Goal: Information Seeking & Learning: Check status

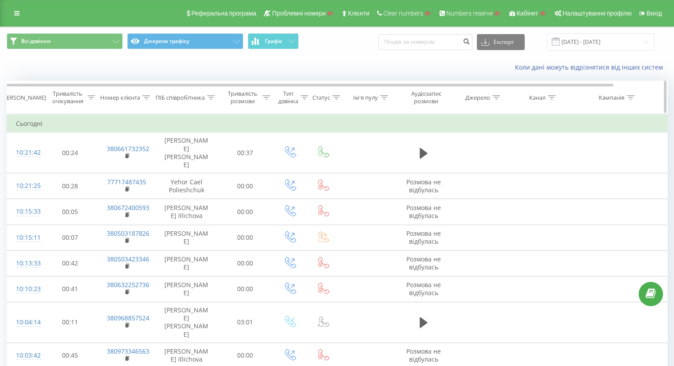
click at [146, 99] on icon at bounding box center [147, 97] width 8 height 4
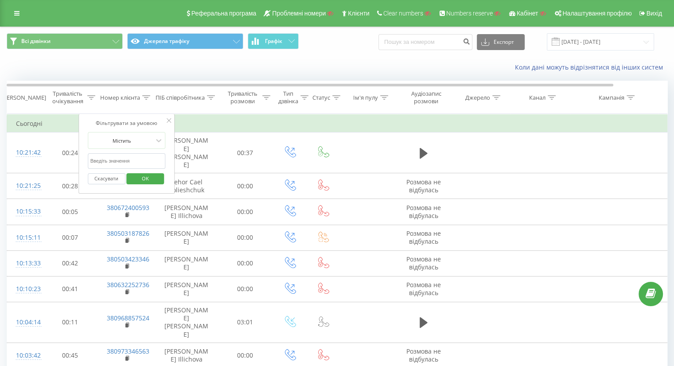
click at [117, 158] on input "text" at bounding box center [127, 161] width 78 height 16
paste input "380673542701"
type input "380673542701"
click at [140, 174] on span "OK" at bounding box center [145, 179] width 25 height 14
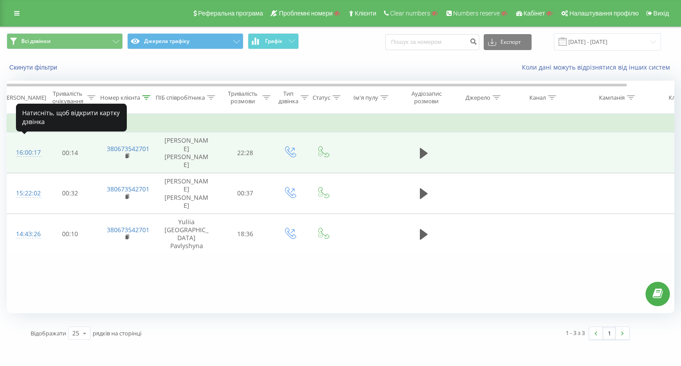
click at [24, 144] on div "16:00:17" at bounding box center [25, 152] width 18 height 17
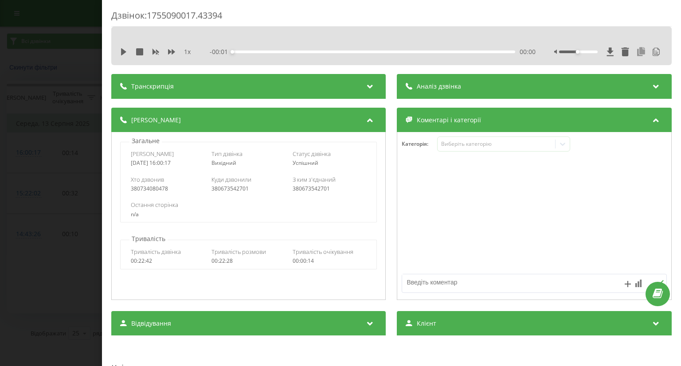
click at [636, 51] on icon at bounding box center [641, 51] width 11 height 9
click at [636, 50] on icon at bounding box center [641, 51] width 11 height 9
